Goal: Task Accomplishment & Management: Use online tool/utility

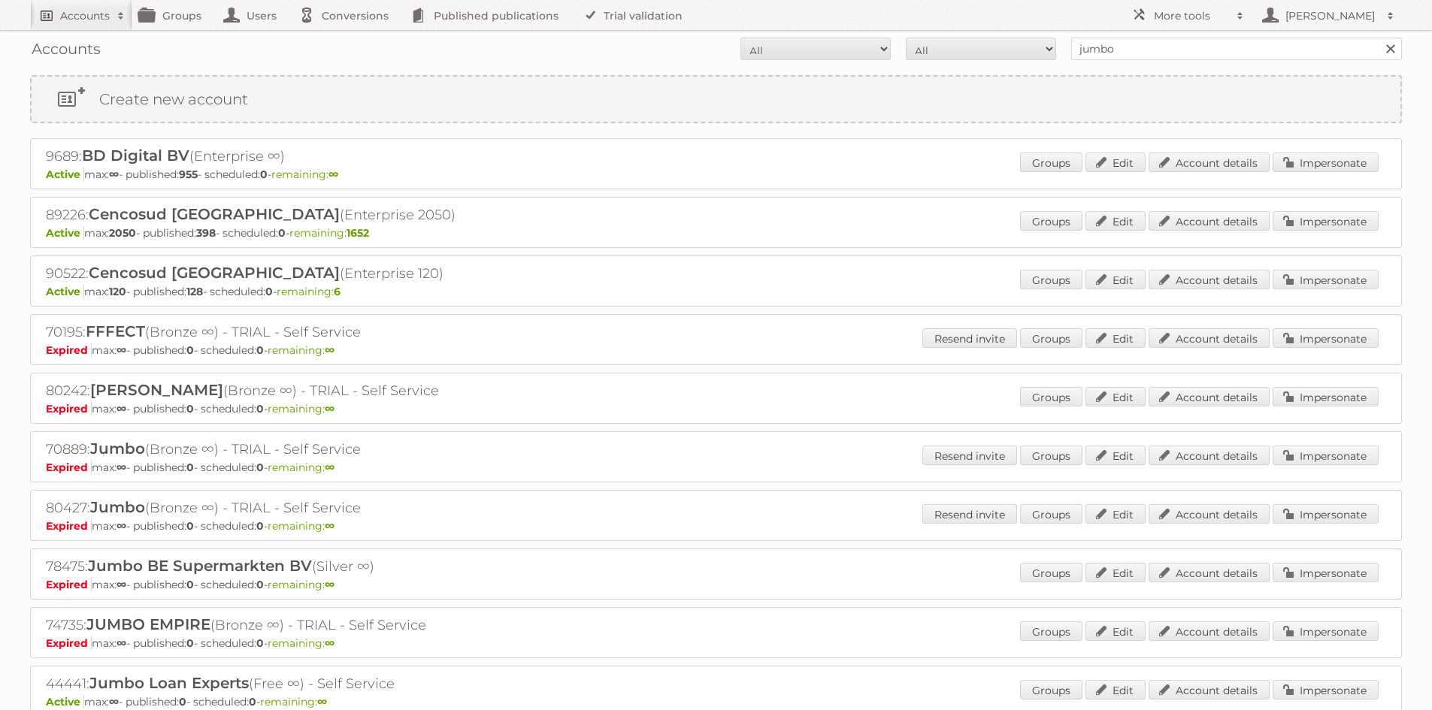
scroll to position [150, 0]
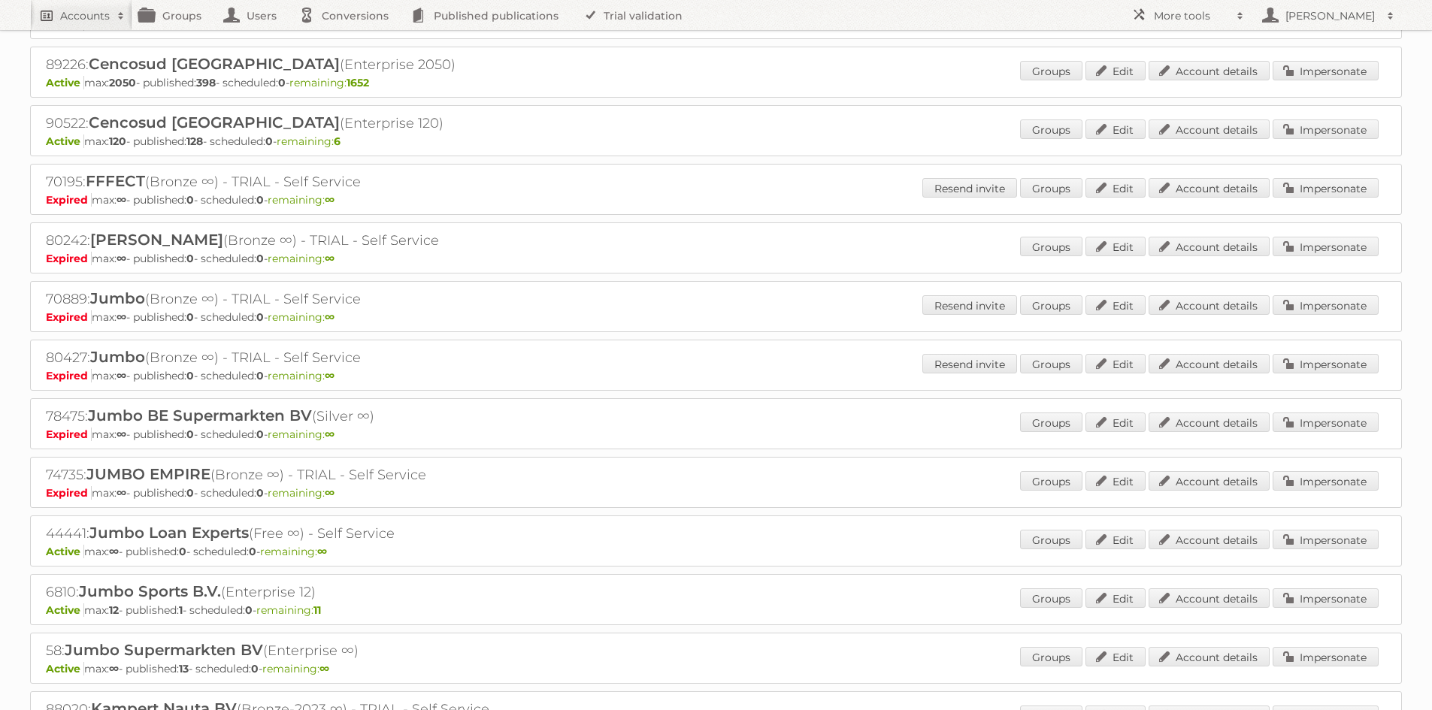
drag, startPoint x: 0, startPoint y: 0, endPoint x: 111, endPoint y: 14, distance: 112.1
click at [111, 14] on span at bounding box center [121, 15] width 23 height 15
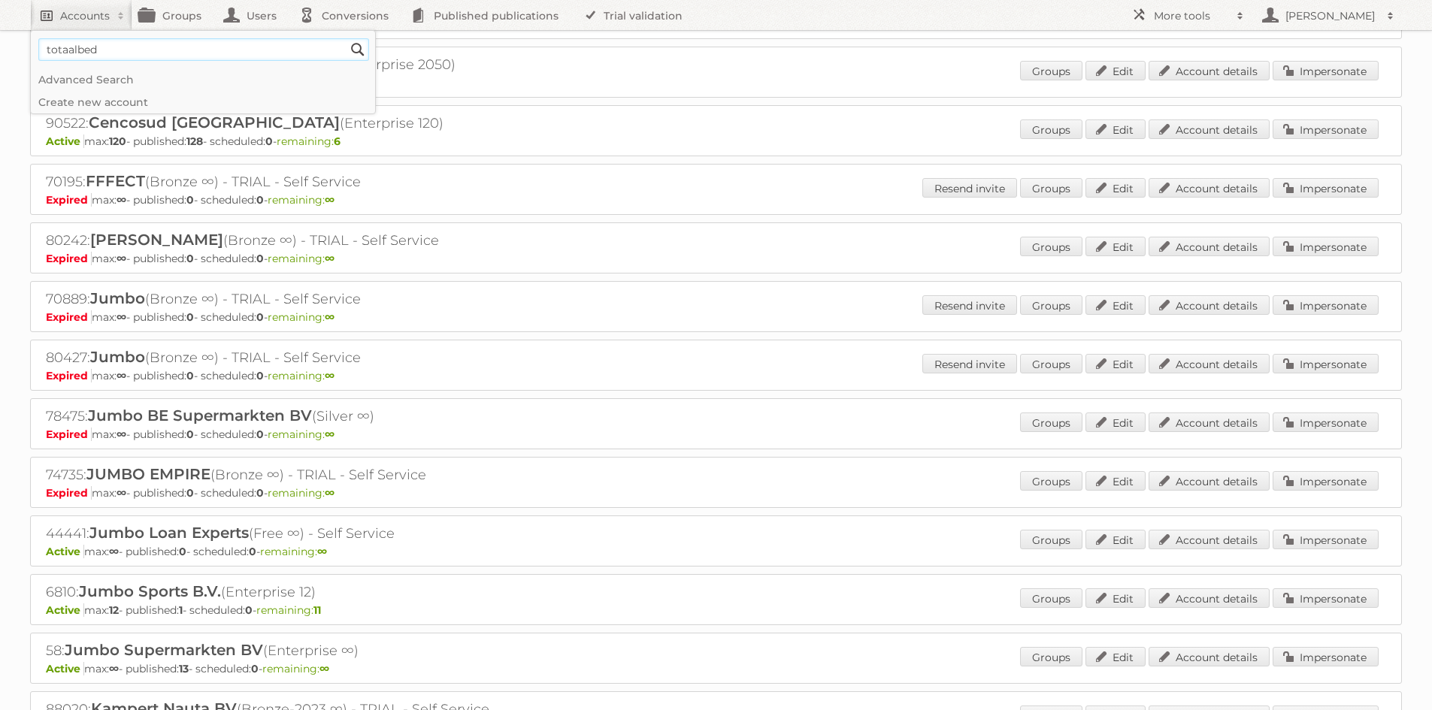
type input"] "totaalbed"
click at [347, 38] on input "Search" at bounding box center [358, 49] width 23 height 23
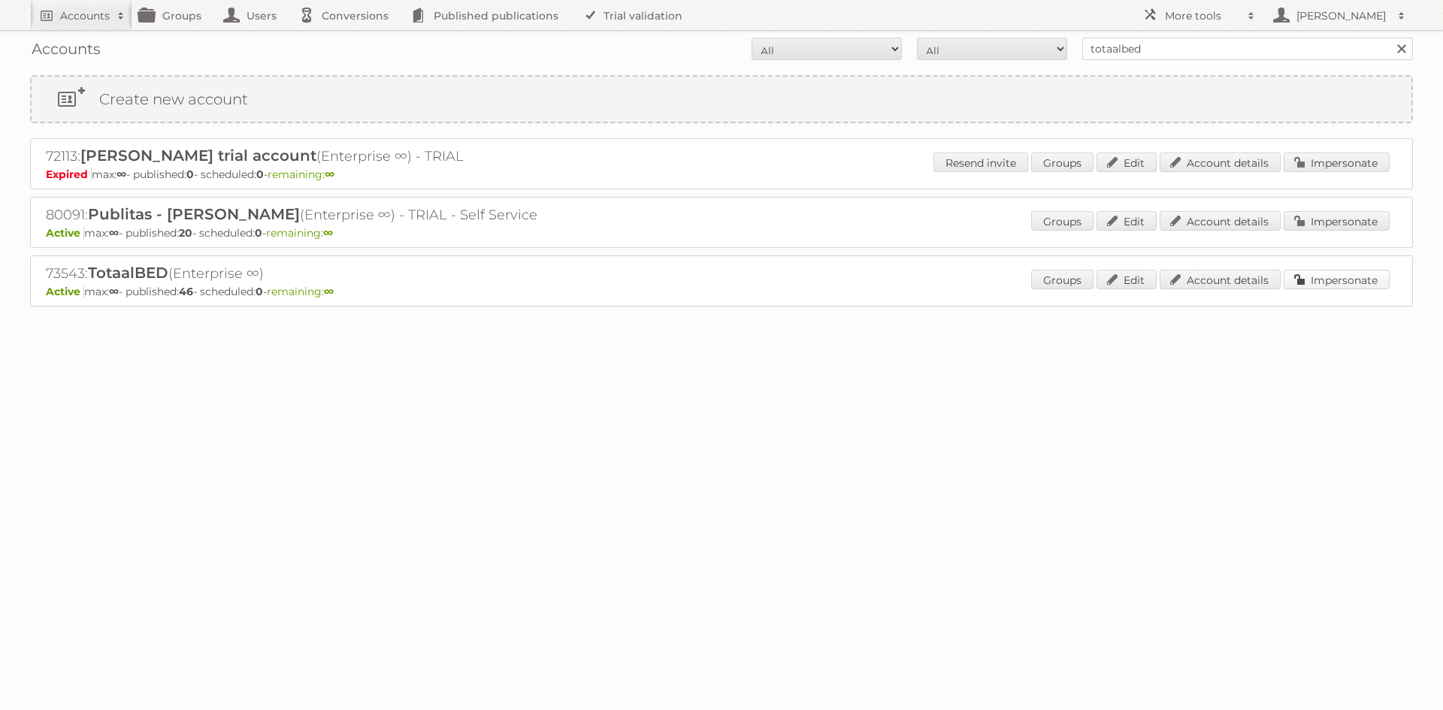
click at [1310, 285] on link "Impersonate" at bounding box center [1337, 280] width 106 height 20
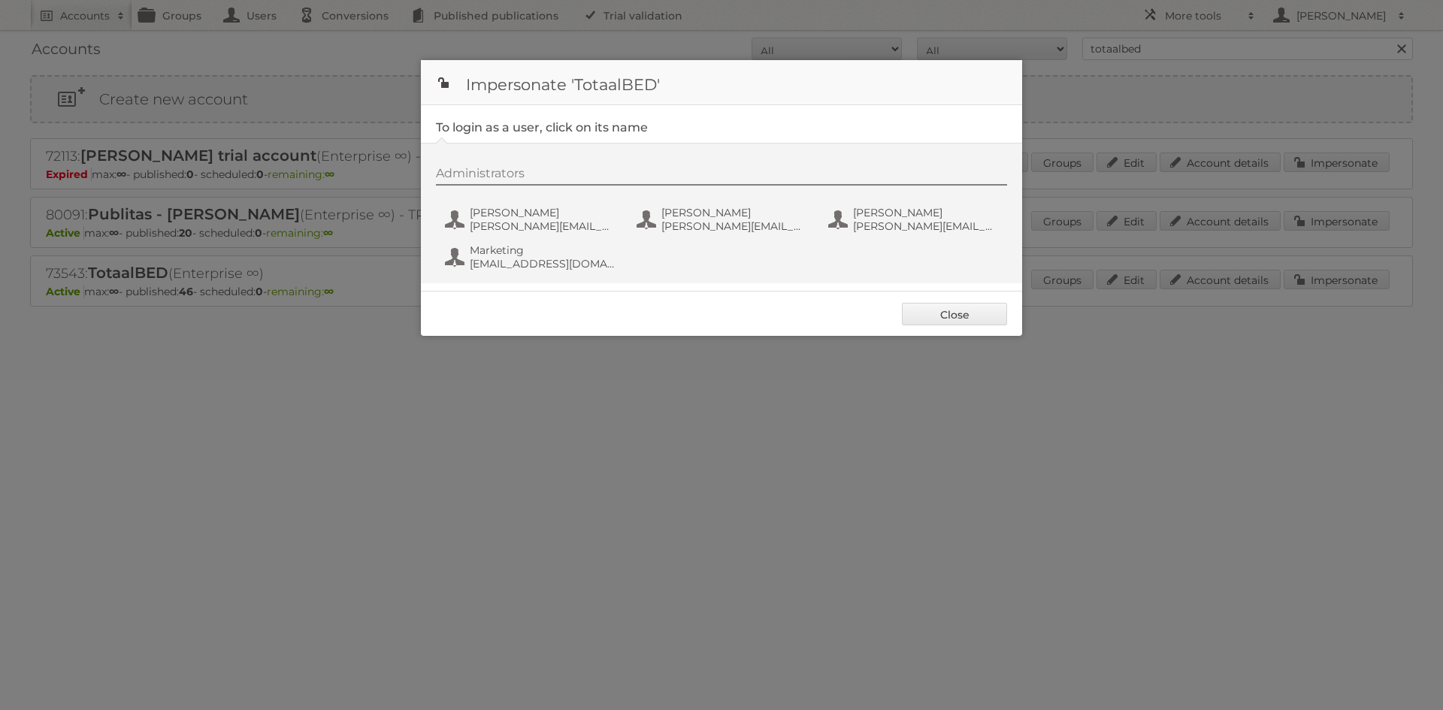
click at [570, 199] on div "Administrators [PERSON_NAME] [PERSON_NAME][EMAIL_ADDRESS][DOMAIN_NAME] [PERSON_…" at bounding box center [729, 221] width 586 height 110
click at [535, 219] on span "[PERSON_NAME]" at bounding box center [543, 213] width 146 height 14
